Goal: Task Accomplishment & Management: Manage account settings

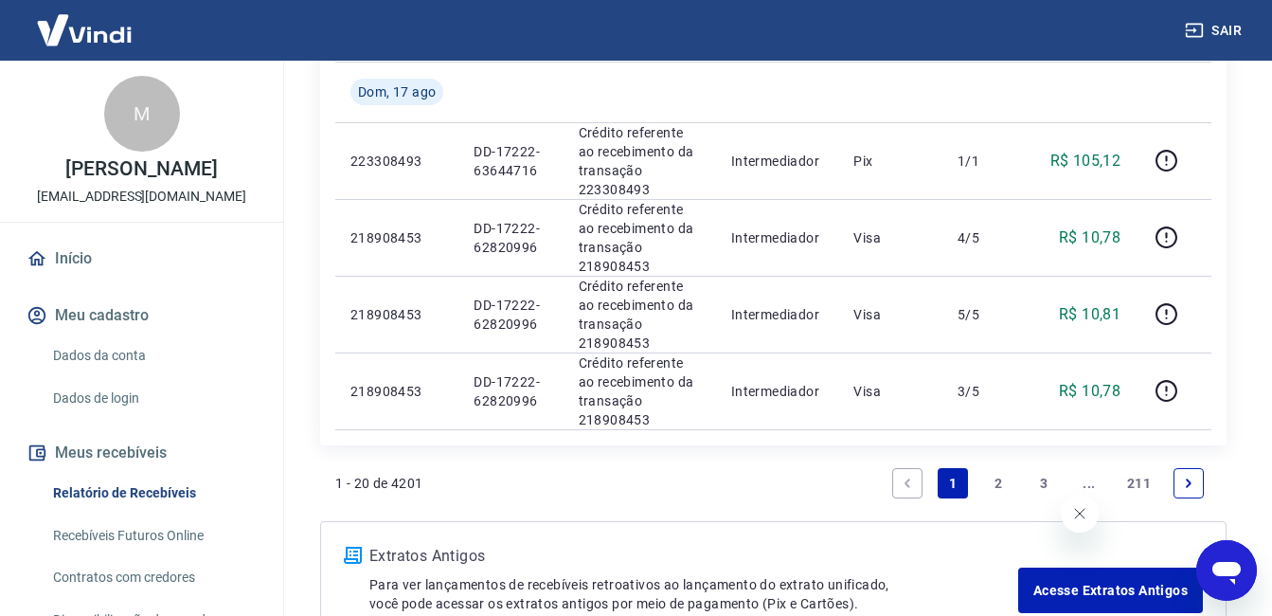
scroll to position [1639, 0]
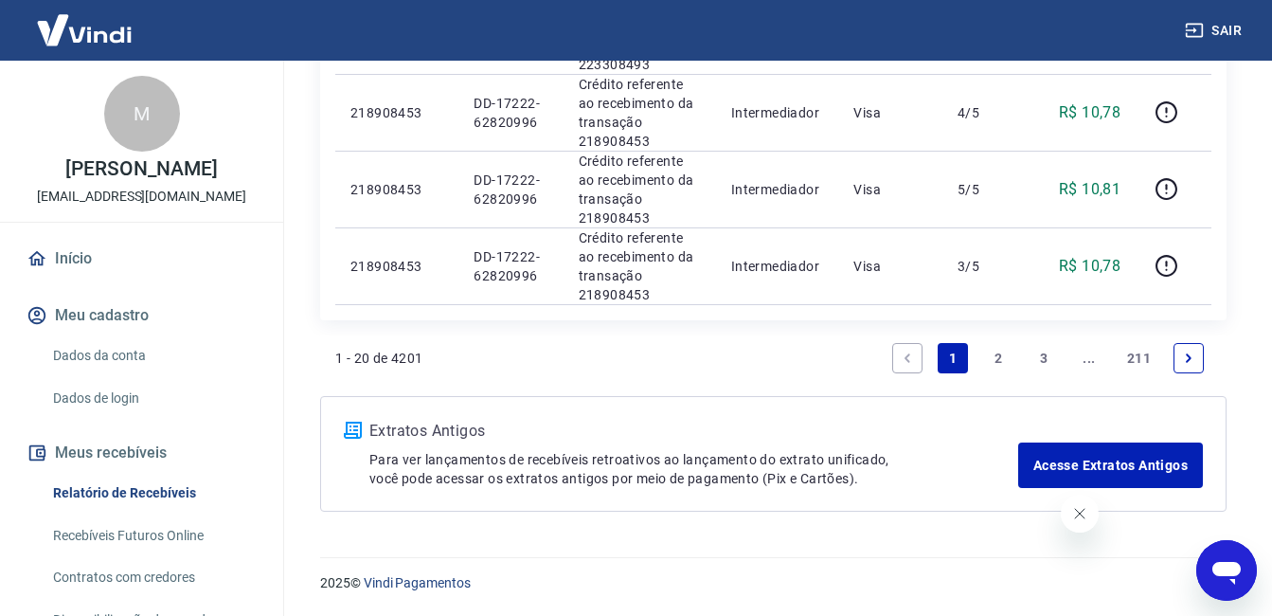
click at [1012, 350] on link "2" at bounding box center [998, 358] width 30 height 30
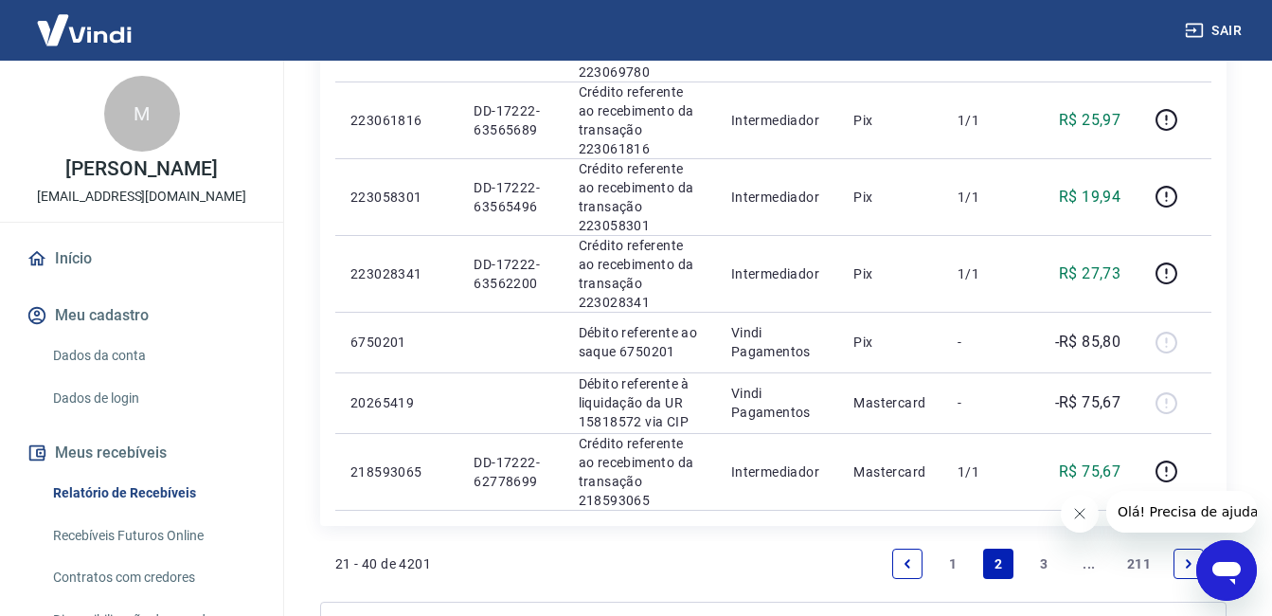
scroll to position [1768, 0]
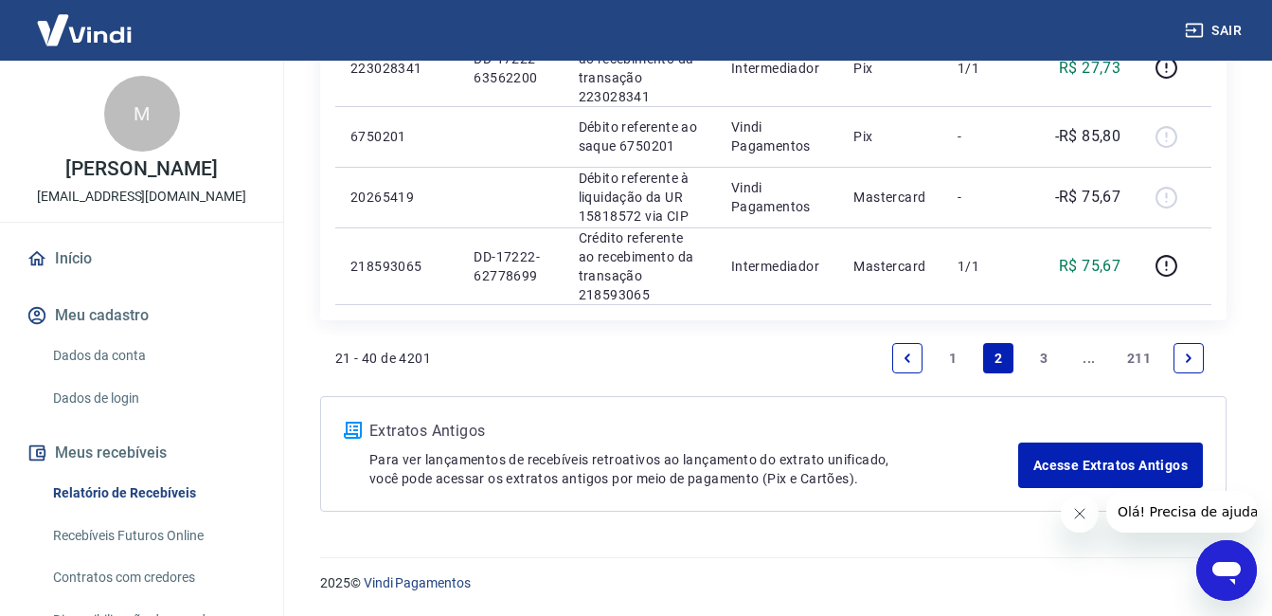
click at [1050, 353] on link "3" at bounding box center [1044, 358] width 30 height 30
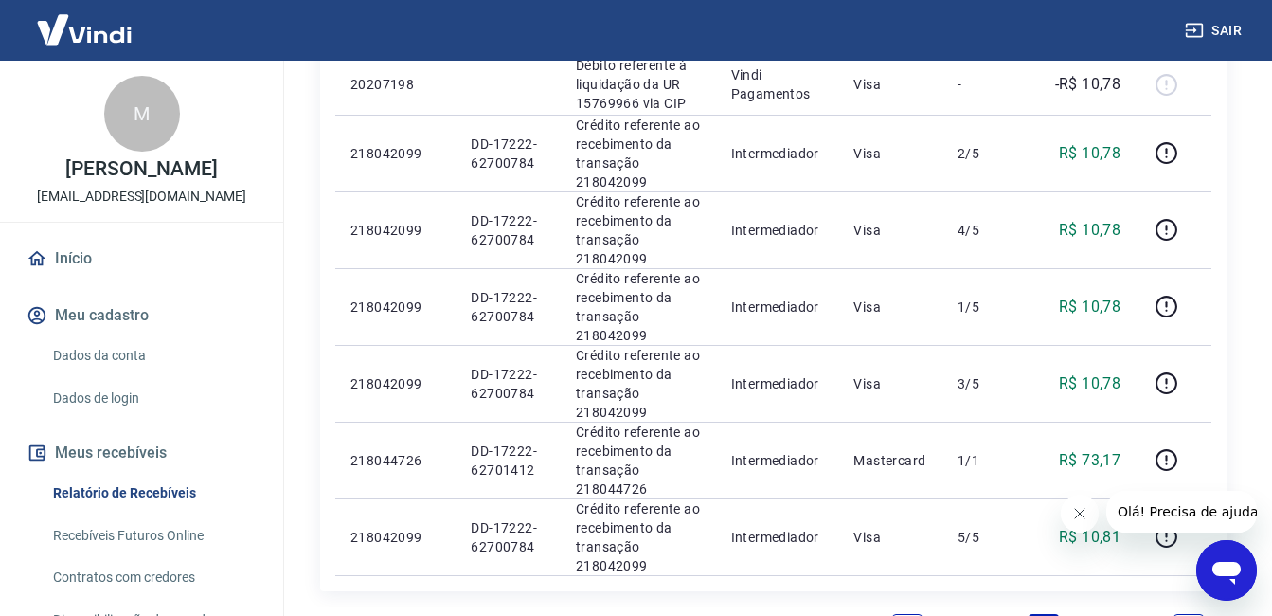
scroll to position [1412, 0]
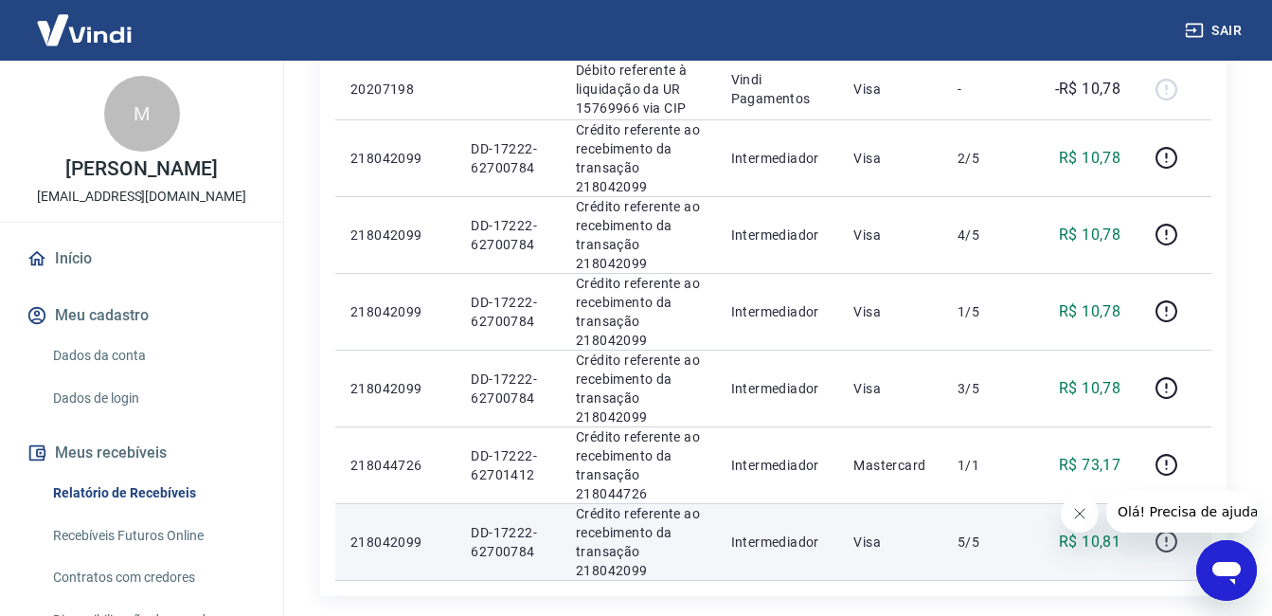
click at [1170, 547] on icon "button" at bounding box center [1167, 542] width 24 height 24
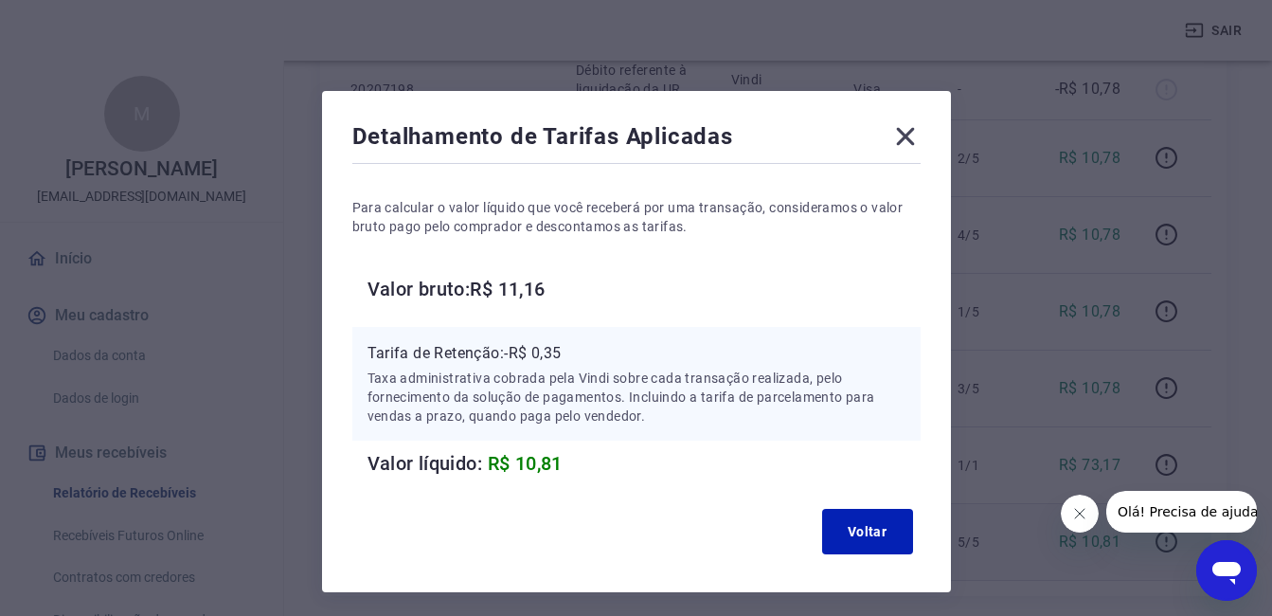
click at [1099, 413] on div "Detalhamento de Tarifas Aplicadas Para calcular o valor líquido que você recebe…" at bounding box center [636, 308] width 1272 height 616
click at [892, 133] on icon at bounding box center [906, 136] width 30 height 30
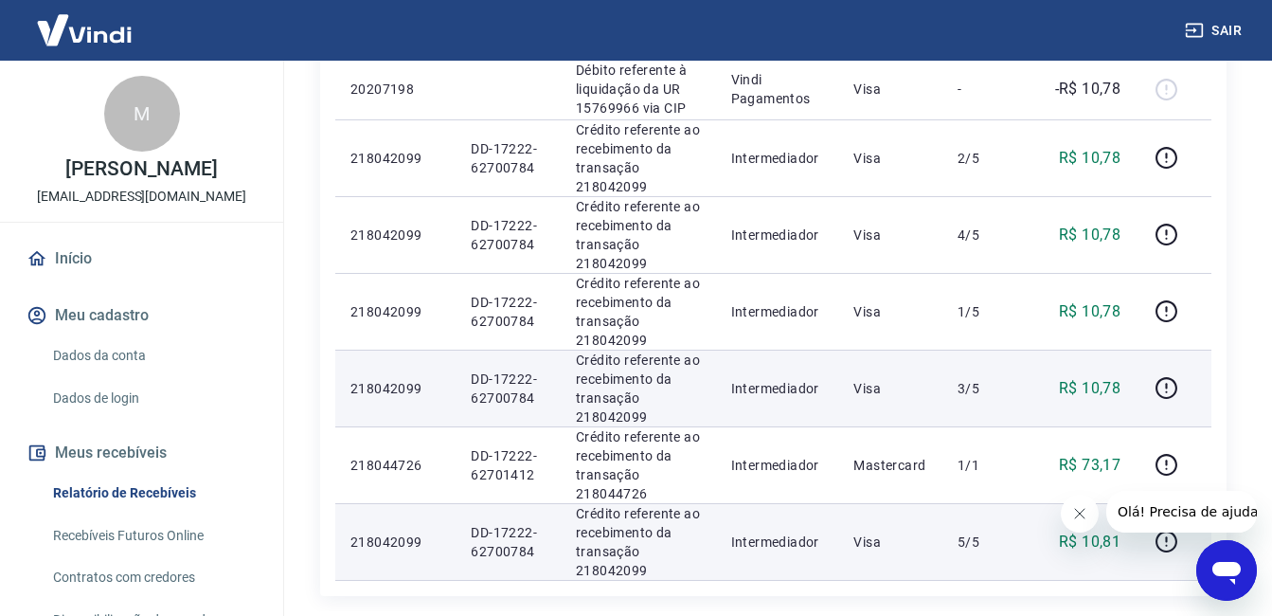
click at [1184, 400] on div at bounding box center [1173, 388] width 45 height 30
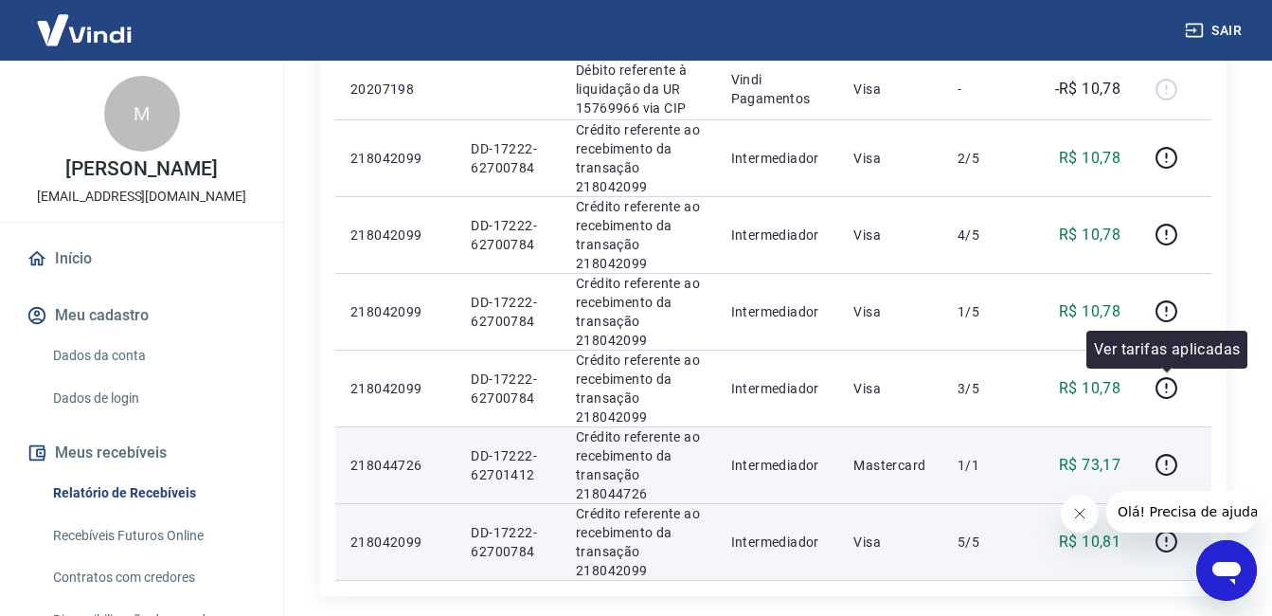
drag, startPoint x: 1173, startPoint y: 391, endPoint x: 1180, endPoint y: 429, distance: 38.5
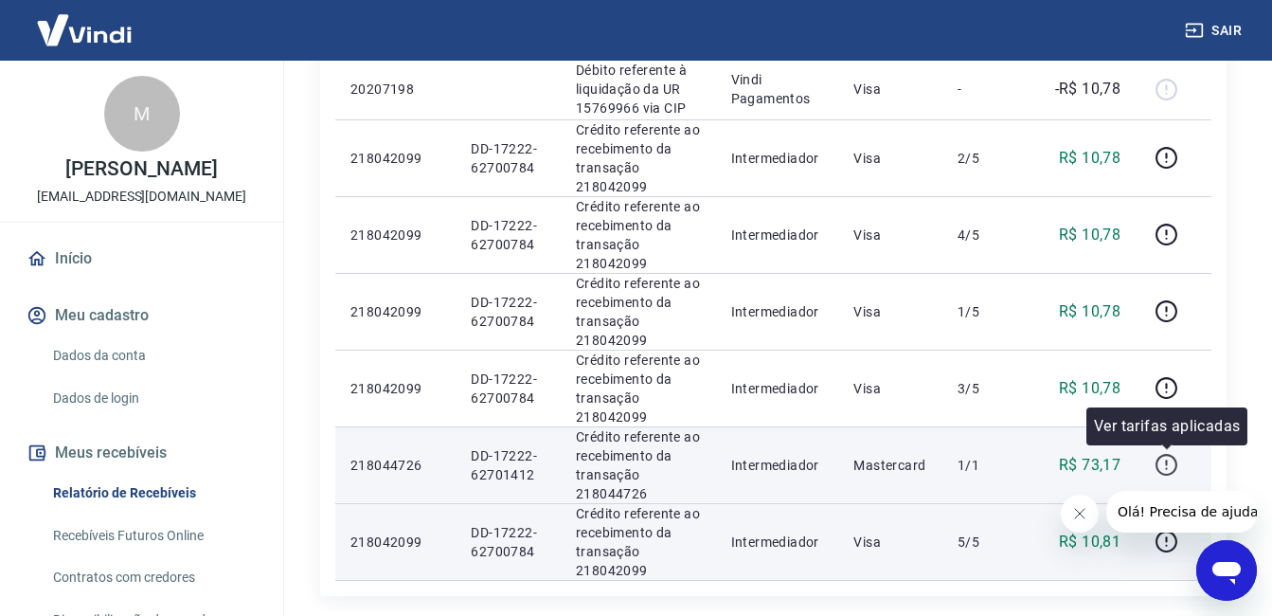
click at [1171, 470] on icon "button" at bounding box center [1167, 465] width 24 height 24
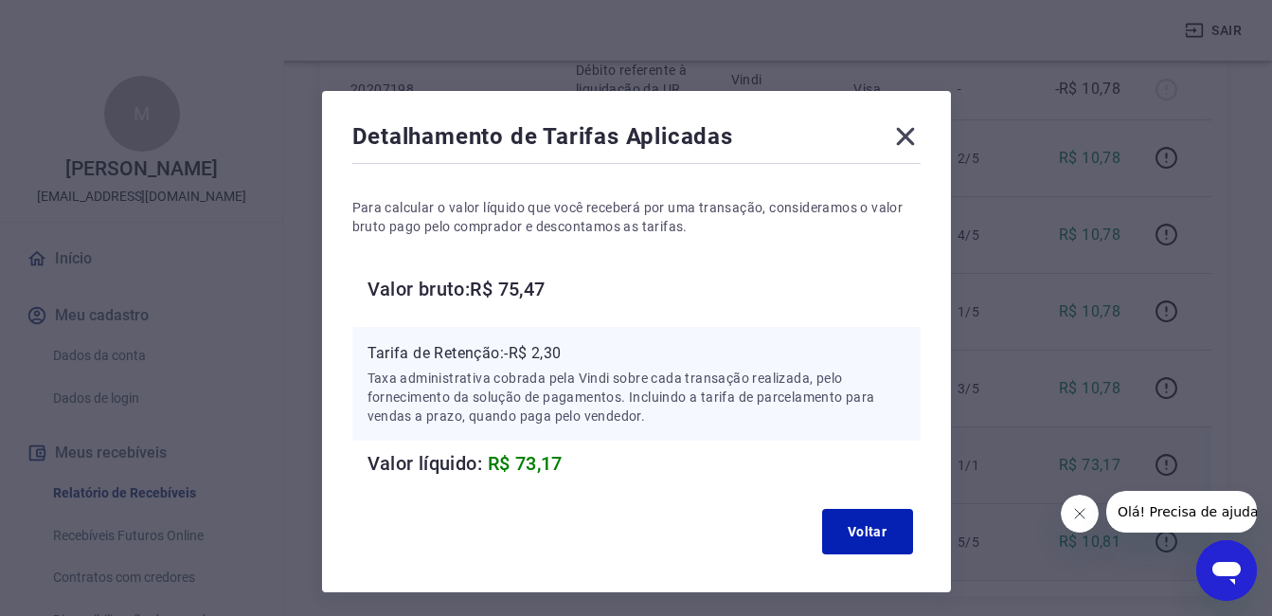
click at [899, 148] on icon at bounding box center [906, 136] width 30 height 30
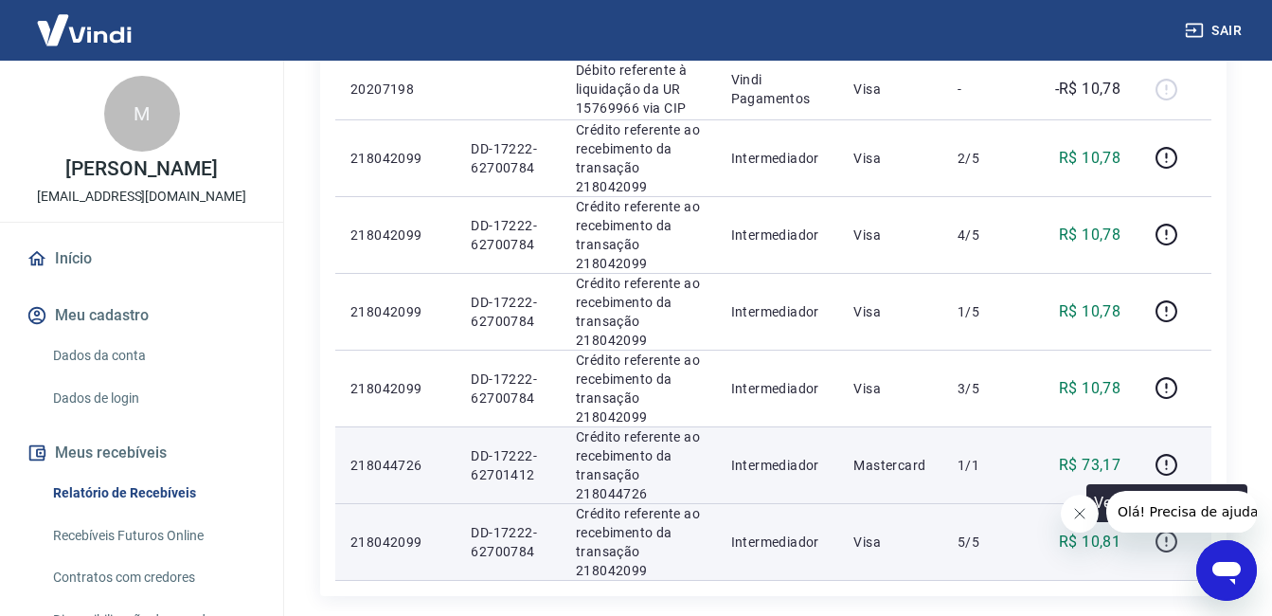
click at [1173, 550] on icon "button" at bounding box center [1167, 542] width 22 height 22
